Goal: Find specific page/section: Find specific page/section

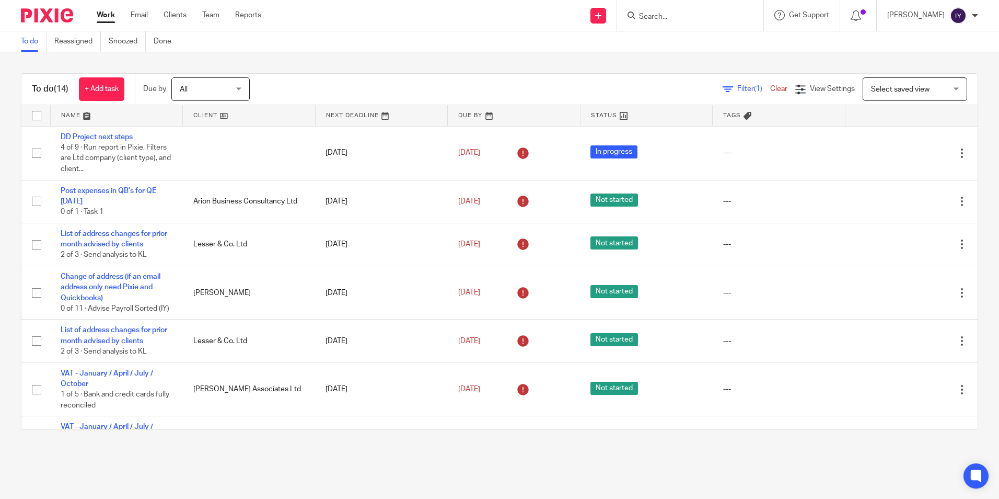
click at [663, 16] on input "Search" at bounding box center [685, 17] width 94 height 9
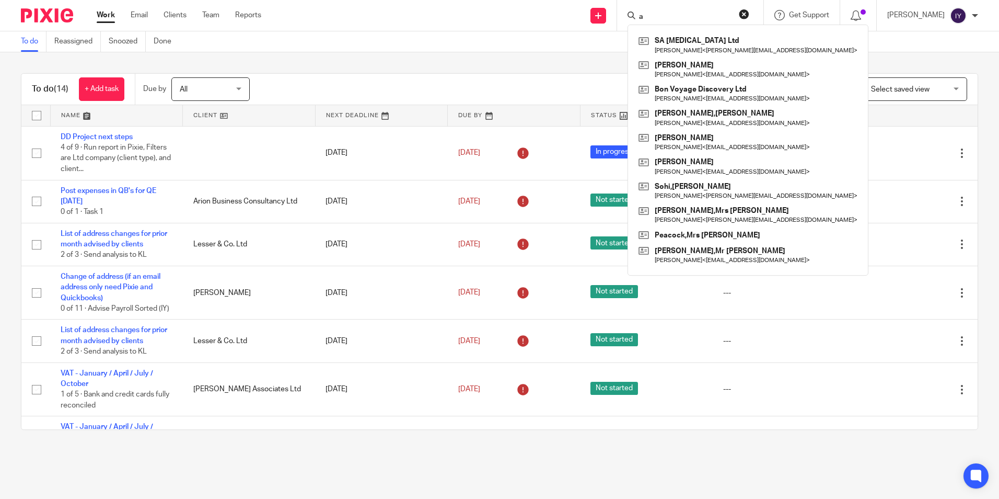
type input "a"
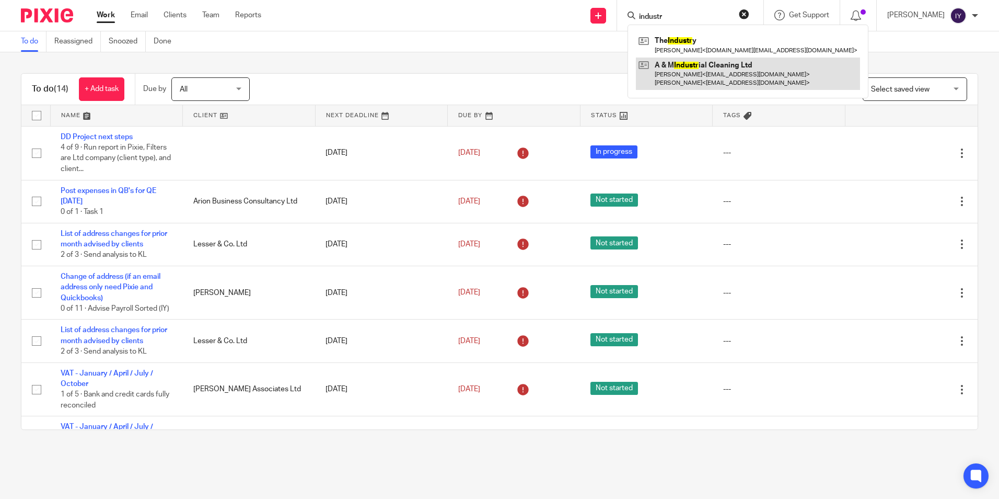
type input "industr"
click at [697, 75] on link at bounding box center [748, 73] width 224 height 32
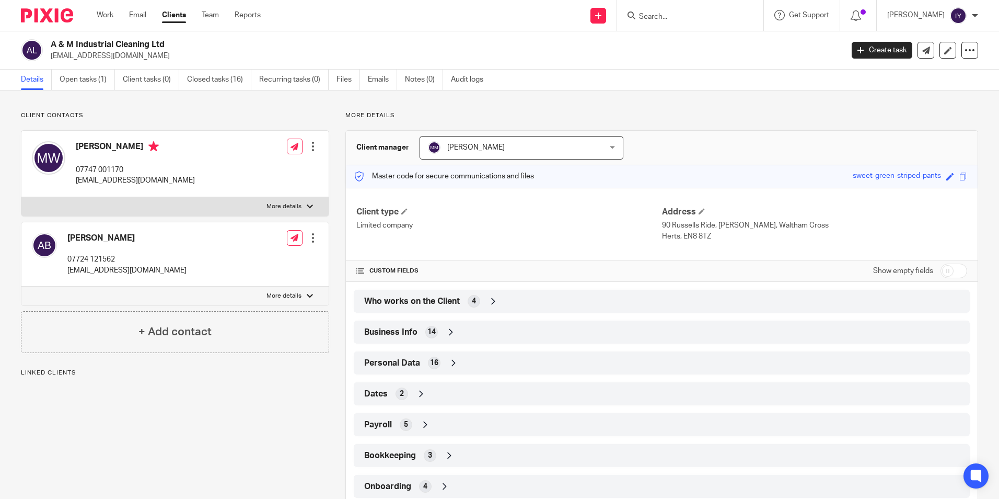
click at [472, 298] on span "4" at bounding box center [474, 301] width 4 height 10
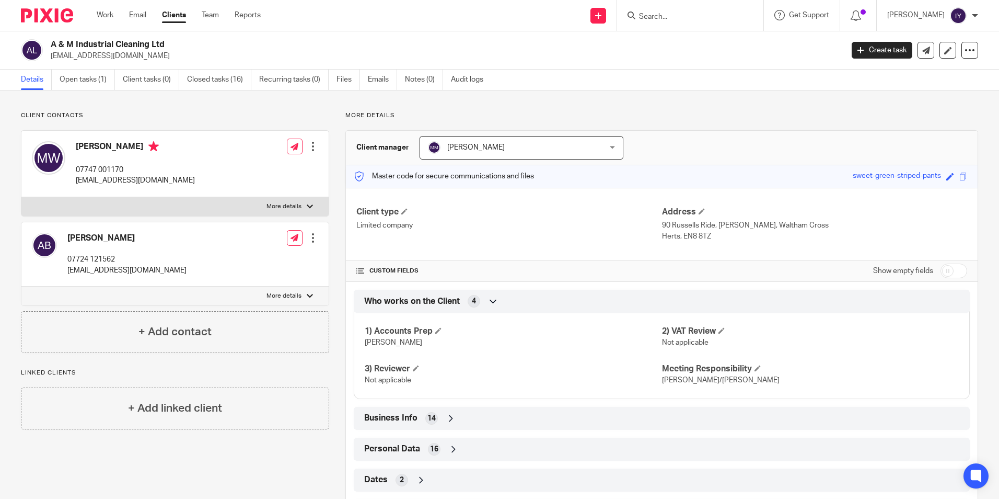
click at [472, 298] on span "4" at bounding box center [474, 301] width 4 height 10
